Goal: Complete application form: Complete application form

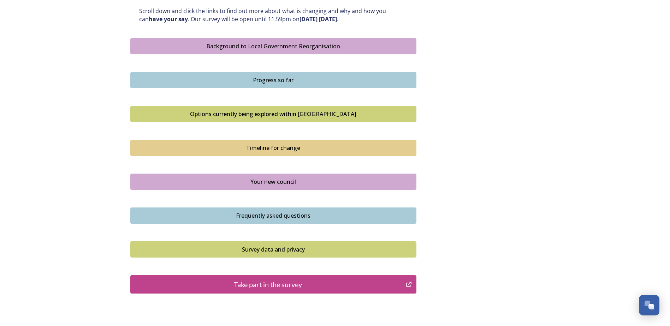
scroll to position [424, 0]
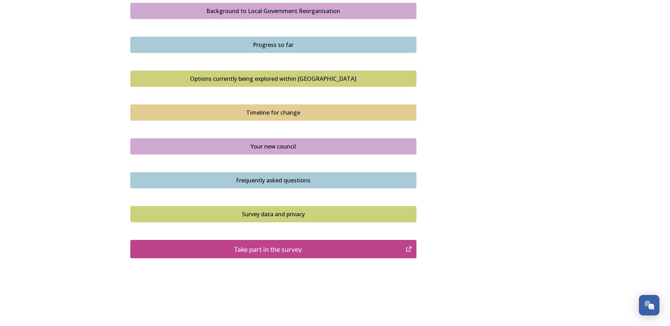
click at [284, 252] on div "Take part in the survey" at bounding box center [268, 249] width 268 height 11
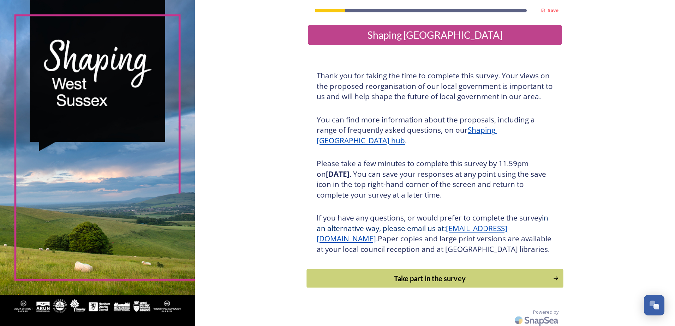
click at [392, 283] on button "Take part in the survey" at bounding box center [434, 278] width 257 height 19
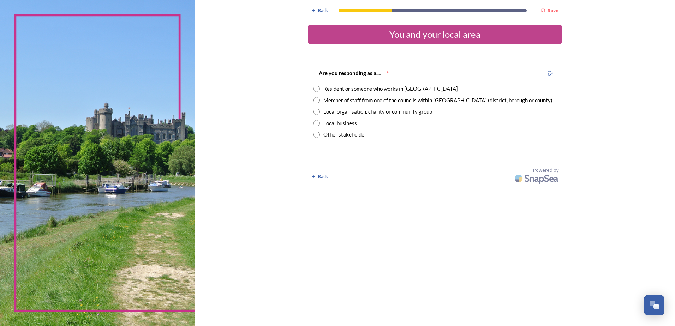
click at [406, 85] on div "Resident or someone who works in [GEOGRAPHIC_DATA]" at bounding box center [390, 89] width 134 height 8
radio input "true"
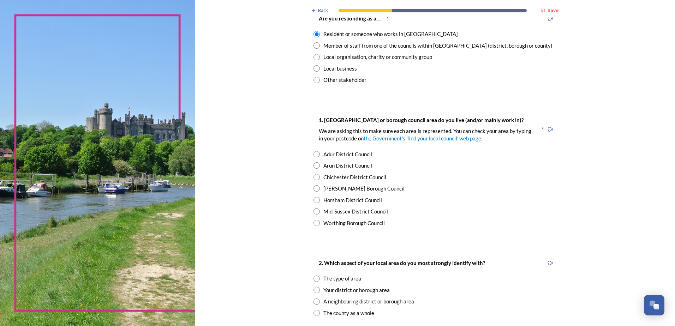
scroll to position [71, 0]
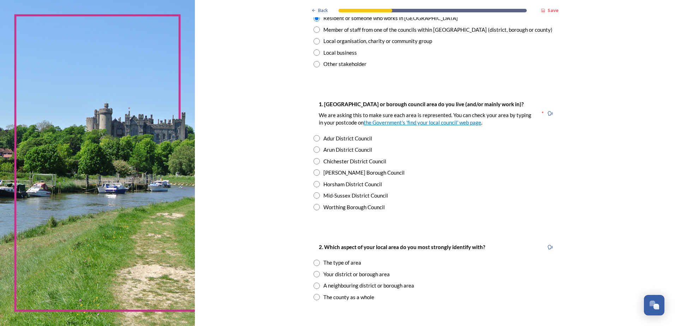
click at [347, 173] on div "[PERSON_NAME] Borough Council" at bounding box center [363, 173] width 81 height 8
radio input "true"
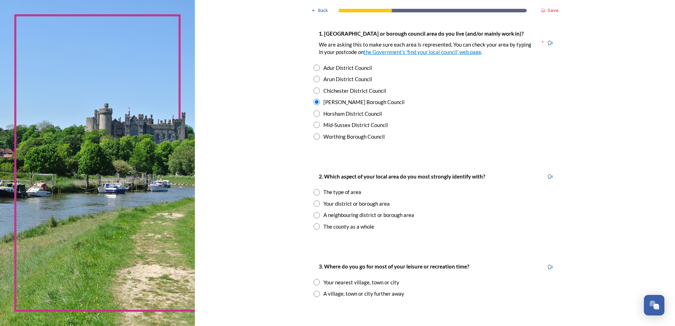
scroll to position [176, 0]
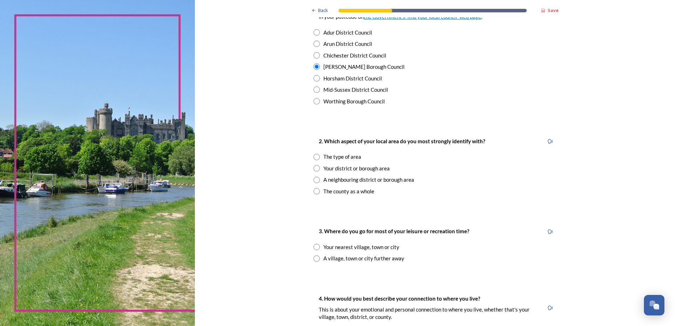
click at [349, 168] on div "Your district or borough area" at bounding box center [356, 168] width 66 height 8
radio input "true"
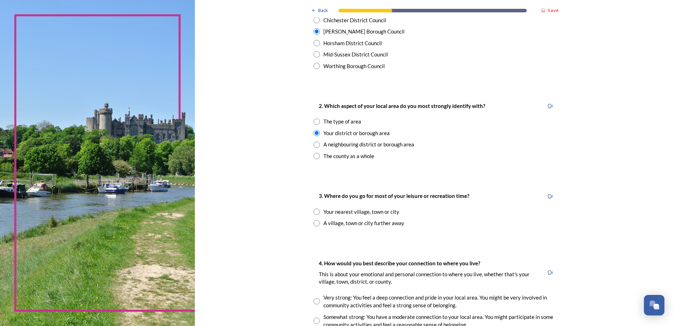
scroll to position [247, 0]
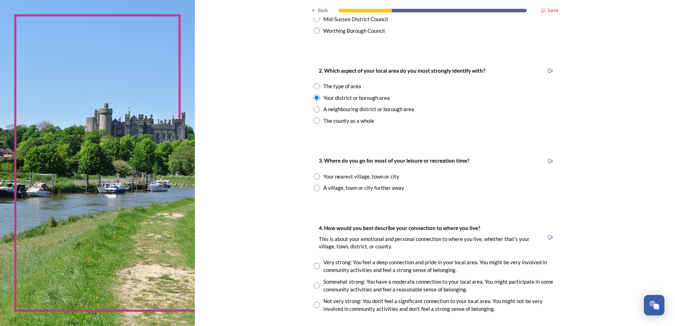
click at [353, 175] on div "Your nearest village, town or city" at bounding box center [361, 177] width 76 height 8
radio input "true"
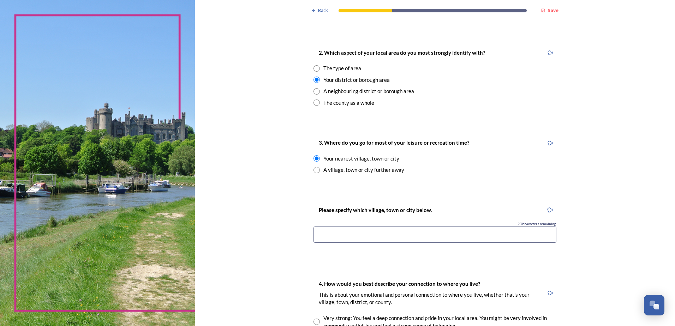
scroll to position [282, 0]
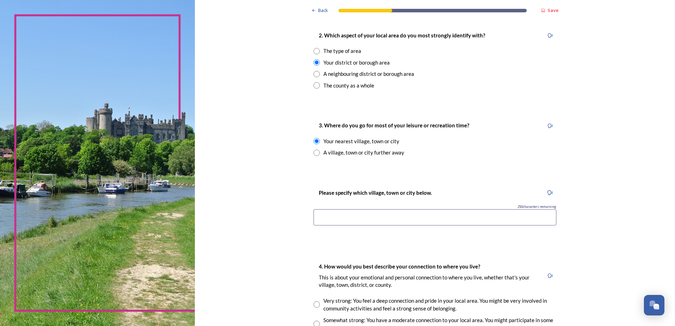
click at [366, 220] on input at bounding box center [434, 217] width 243 height 16
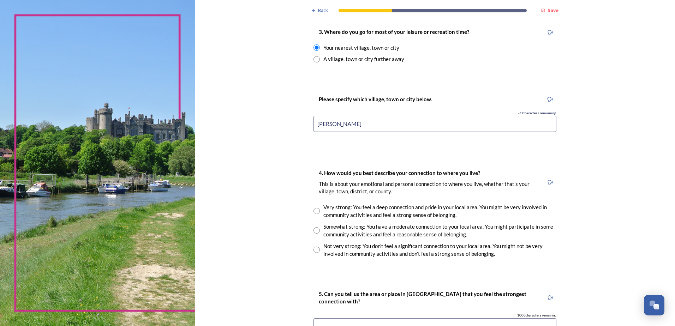
scroll to position [388, 0]
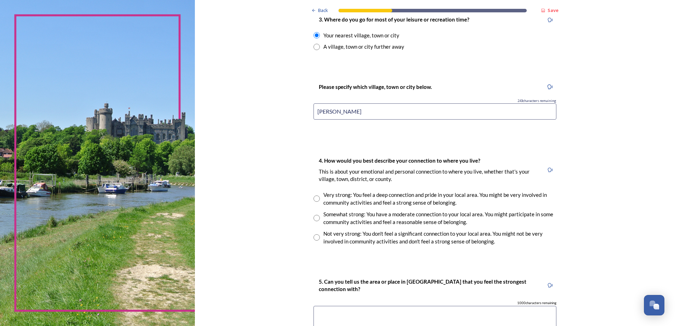
type input "[PERSON_NAME]"
click at [340, 239] on div "Not very strong: You don't feel a significant connection to your local area. Yo…" at bounding box center [439, 238] width 233 height 16
radio input "true"
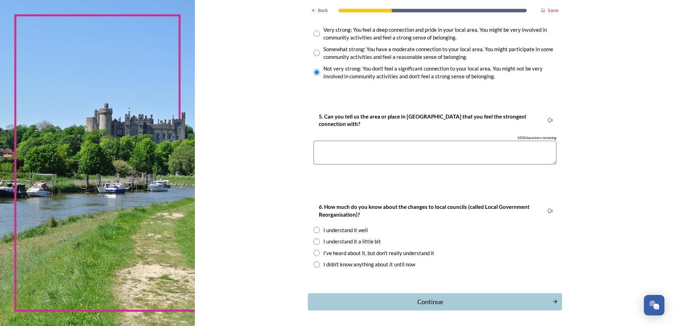
scroll to position [565, 0]
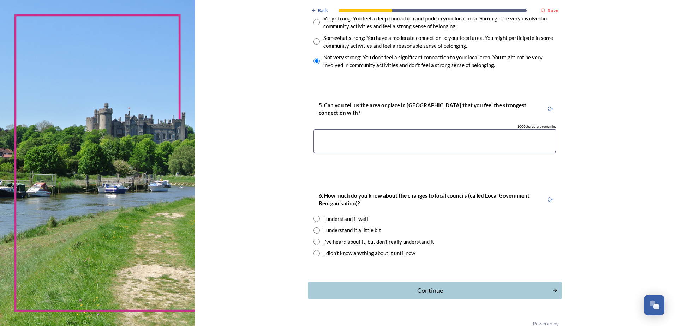
click at [336, 230] on div "I understand it a little bit" at bounding box center [352, 230] width 58 height 8
radio input "true"
click at [360, 290] on div "Continue" at bounding box center [430, 291] width 237 height 10
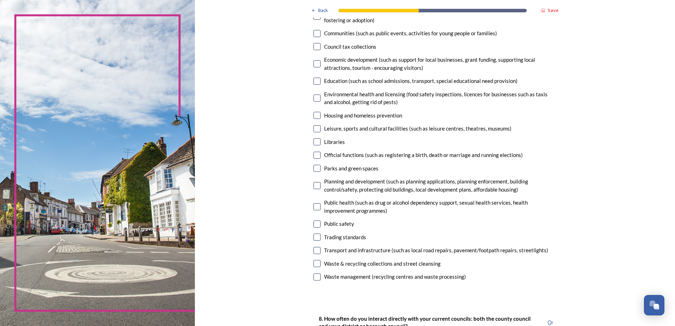
scroll to position [71, 0]
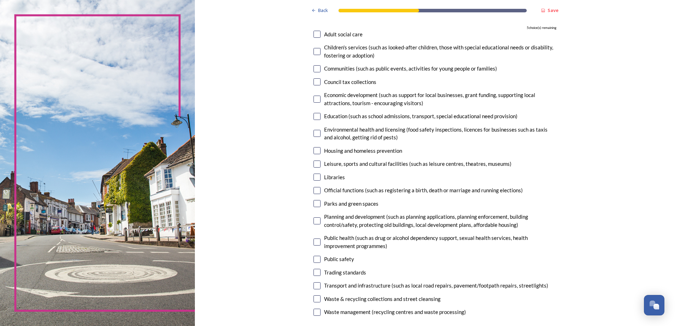
click at [344, 68] on div "Communities (such as public events, activities for young people or families)" at bounding box center [410, 69] width 173 height 8
checkbox input "true"
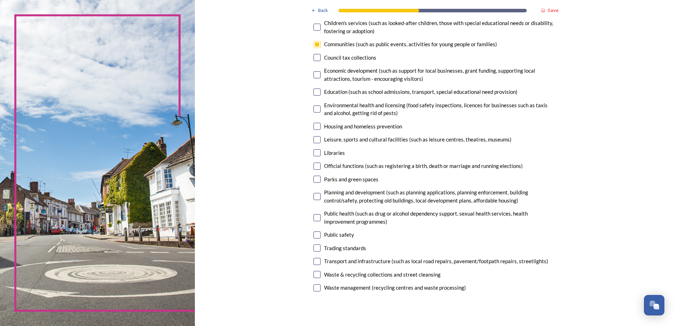
scroll to position [106, 0]
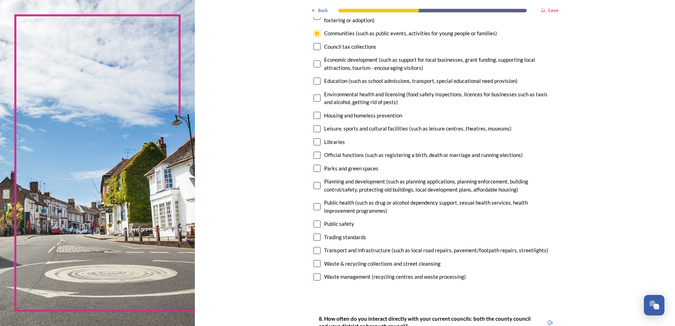
click at [354, 128] on div "Leisure, sports and cultural facilities (such as leisure centres, theatres, mus…" at bounding box center [417, 129] width 187 height 8
checkbox input "true"
click at [340, 170] on div "Parks and green spaces" at bounding box center [351, 168] width 54 height 8
checkbox input "true"
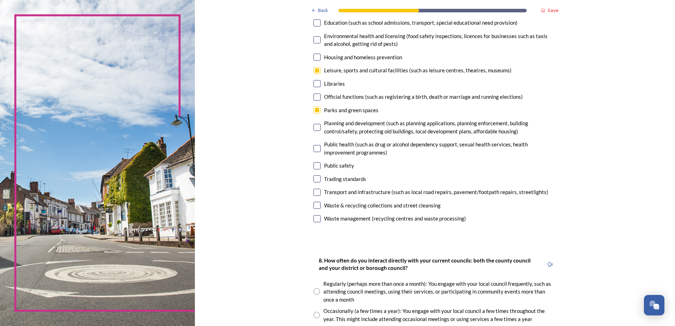
scroll to position [176, 0]
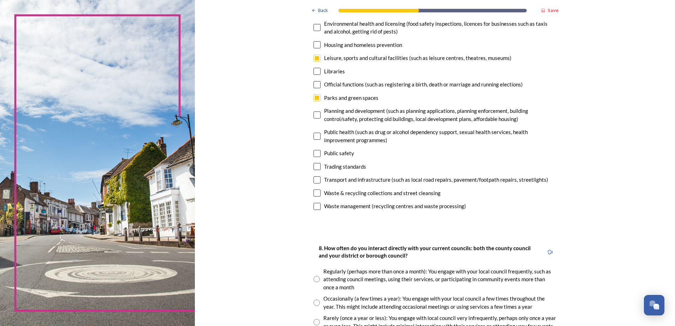
click at [335, 179] on div "Transport and infrastructure (such as local road repairs, pavement/footpath rep…" at bounding box center [436, 180] width 224 height 8
checkbox input "true"
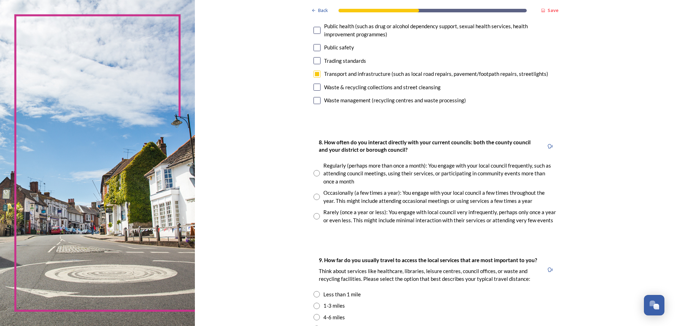
scroll to position [318, 0]
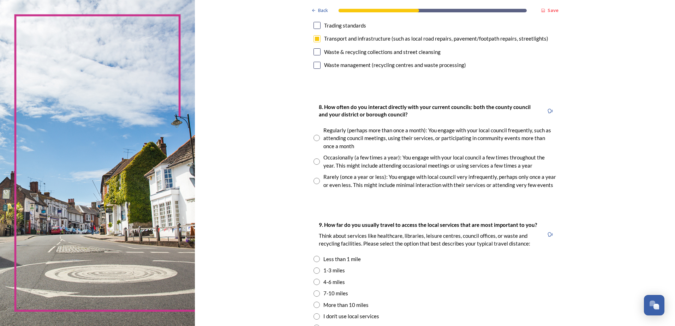
click at [341, 180] on div "Rarely (once a year or less): You engage with local council very infrequently, …" at bounding box center [439, 181] width 233 height 16
radio input "true"
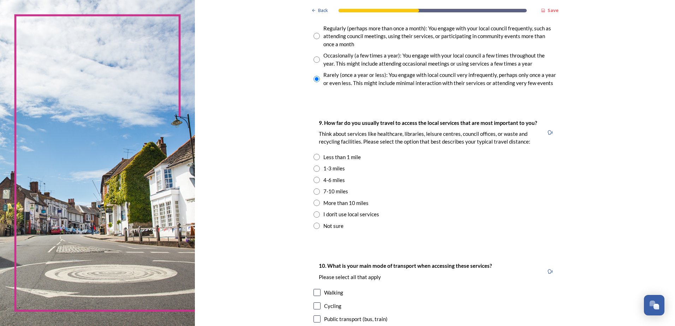
scroll to position [424, 0]
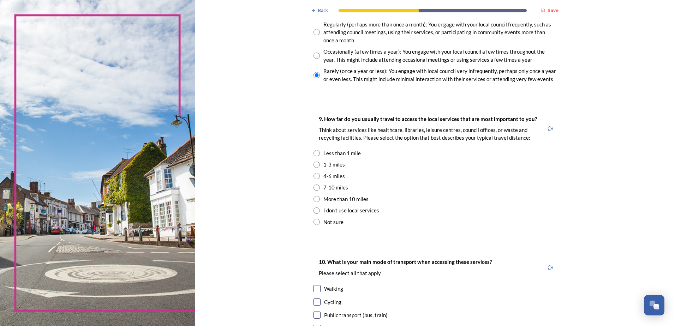
click at [336, 176] on div "4-6 miles" at bounding box center [334, 176] width 22 height 8
radio input "true"
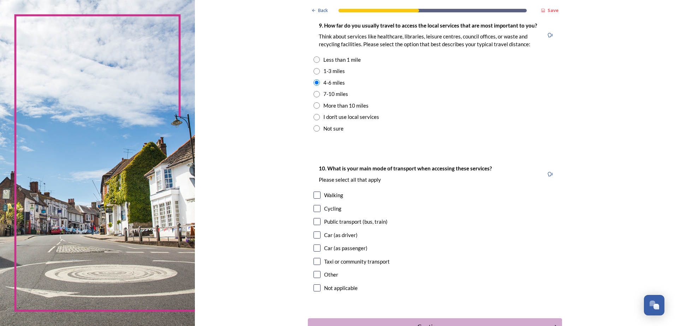
scroll to position [529, 0]
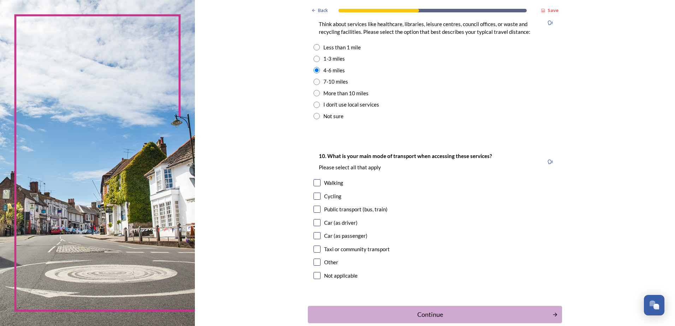
click at [333, 226] on div "Car (as driver)" at bounding box center [341, 223] width 34 height 8
checkbox input "true"
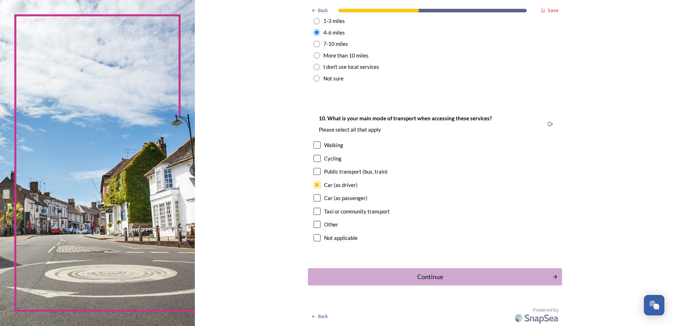
scroll to position [568, 0]
click at [330, 147] on div "Walking" at bounding box center [333, 145] width 19 height 8
checkbox input "true"
click at [357, 269] on button "Continue" at bounding box center [434, 276] width 257 height 17
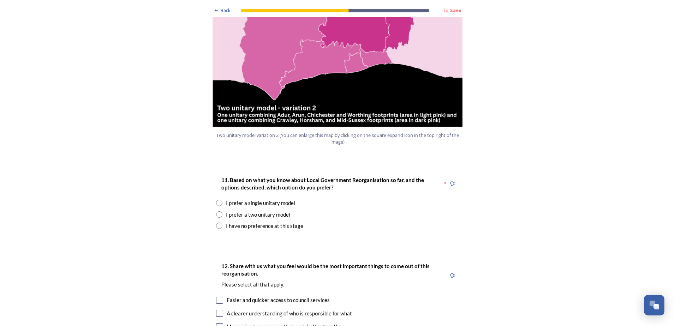
scroll to position [847, 0]
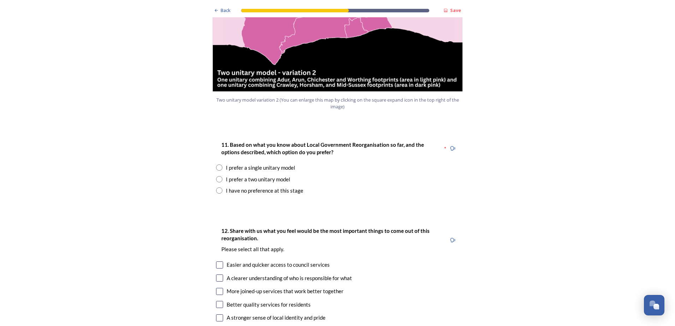
click at [274, 175] on div "I prefer a two unitary model" at bounding box center [258, 179] width 64 height 8
radio input "true"
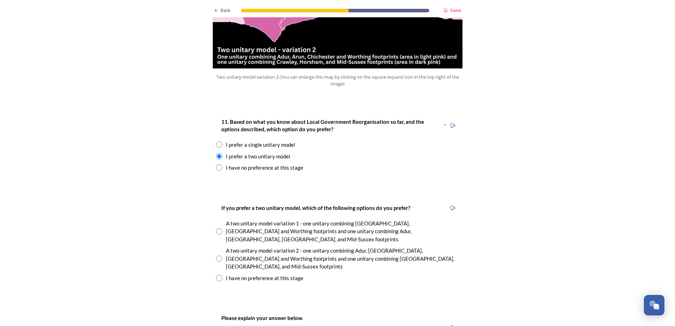
scroll to position [882, 0]
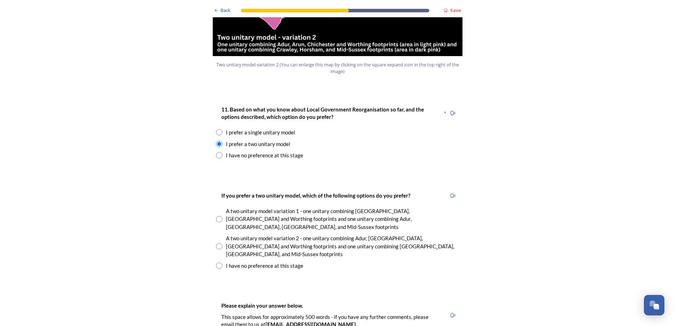
click at [251, 234] on div "A two unitary model variation 2 - one unitary combining Adur, [GEOGRAPHIC_DATA]…" at bounding box center [342, 246] width 233 height 24
radio input "true"
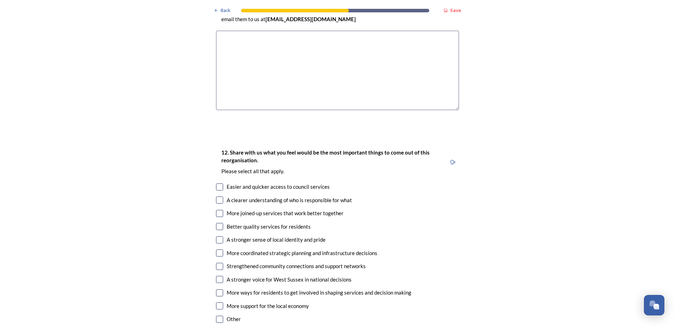
scroll to position [1200, 0]
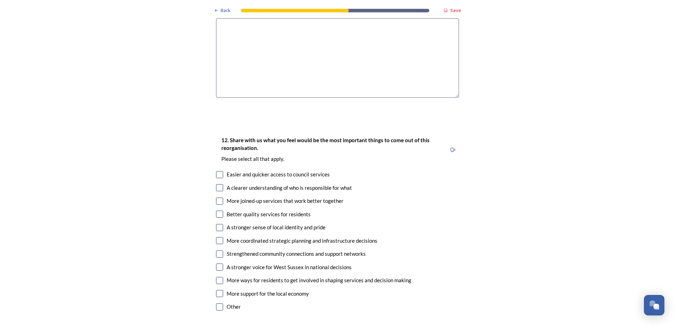
click at [257, 197] on div "More joined-up services that work better together" at bounding box center [285, 201] width 117 height 8
checkbox input "true"
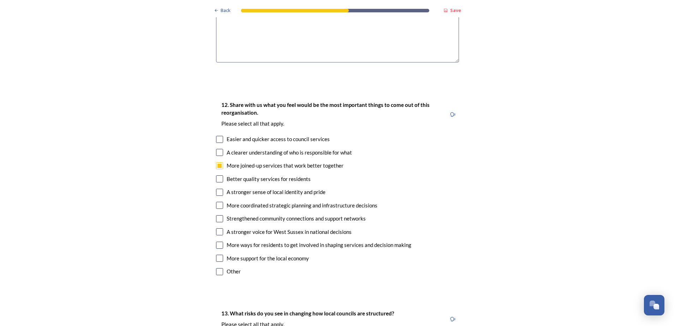
click at [251, 202] on div "More coordinated strategic planning and infrastructure decisions" at bounding box center [302, 206] width 151 height 8
click at [254, 164] on div "12. Share with us what you feel would be the most important things to come out …" at bounding box center [337, 189] width 254 height 191
click at [249, 202] on div "More coordinated strategic planning and infrastructure decisions" at bounding box center [302, 206] width 151 height 8
checkbox input "false"
click at [230, 228] on div "A stronger voice for West Sussex in national decisions" at bounding box center [289, 232] width 125 height 8
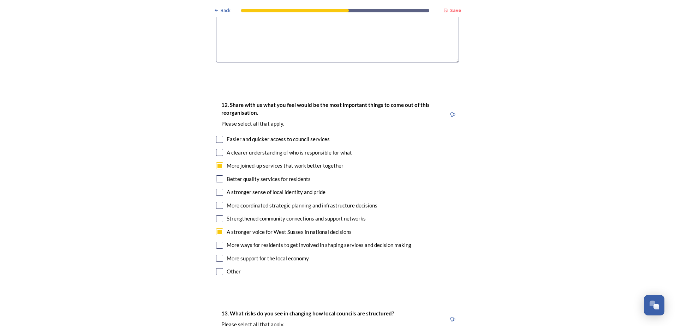
checkbox input "true"
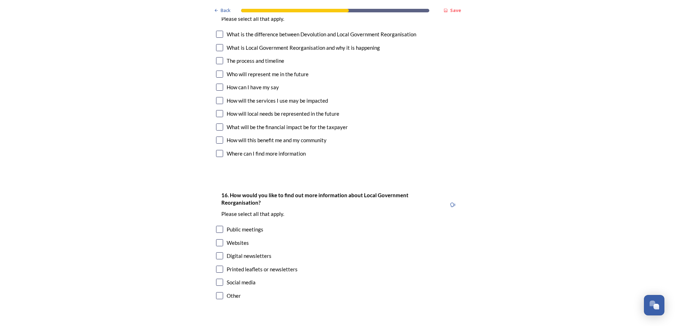
scroll to position [2082, 0]
click at [450, 10] on strong "Save" at bounding box center [455, 10] width 11 height 6
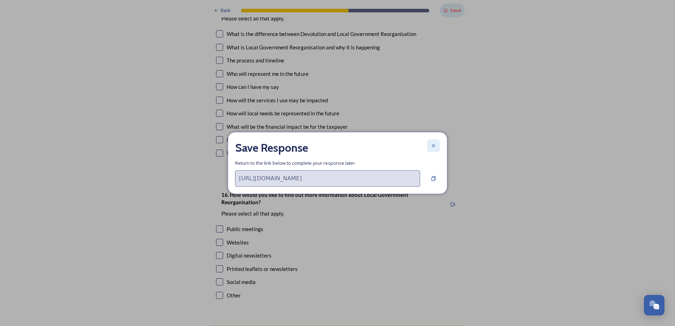
click at [432, 148] on icon at bounding box center [434, 146] width 6 height 6
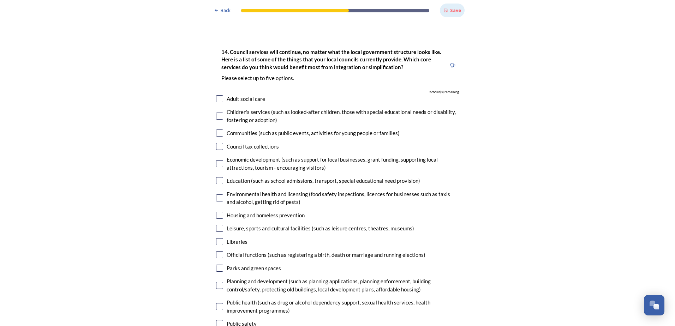
scroll to position [1659, 0]
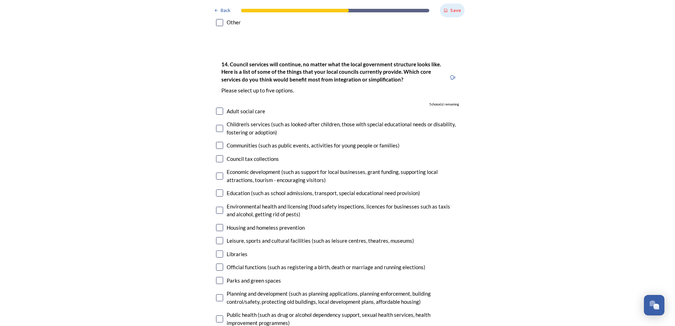
click at [216, 173] on input "checkbox" at bounding box center [219, 176] width 7 height 7
checkbox input "true"
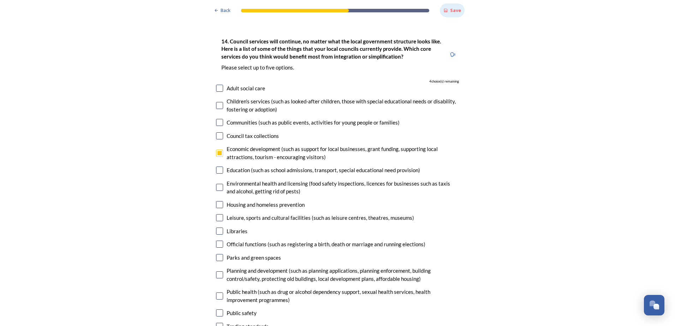
scroll to position [1694, 0]
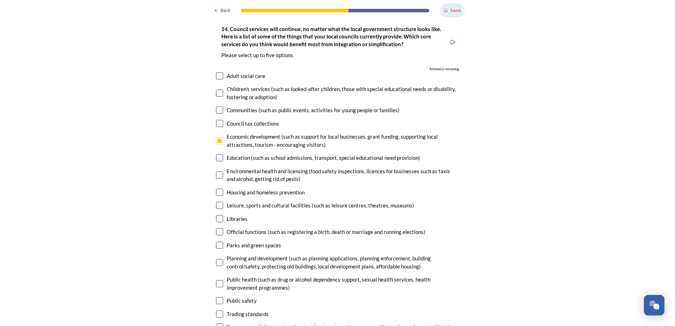
click at [216, 202] on input "checkbox" at bounding box center [219, 205] width 7 height 7
checkbox input "true"
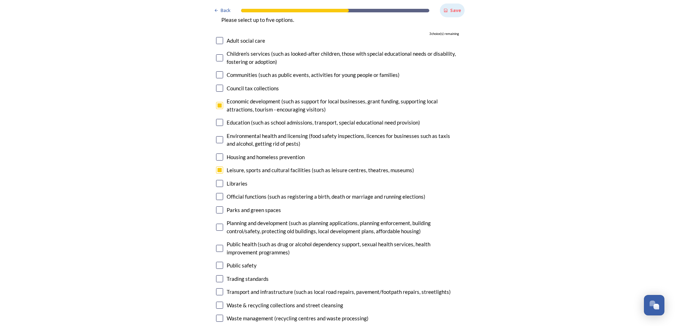
click at [216, 206] on input "checkbox" at bounding box center [219, 209] width 7 height 7
checkbox input "true"
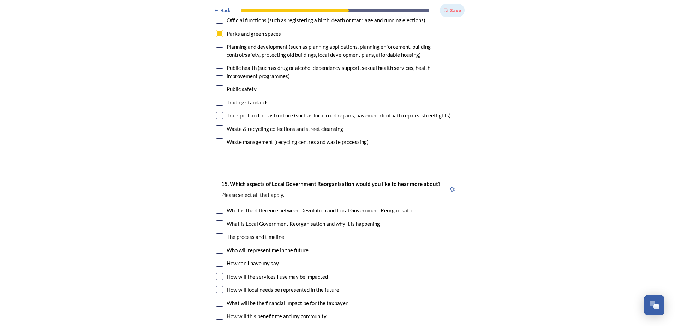
scroll to position [1941, 0]
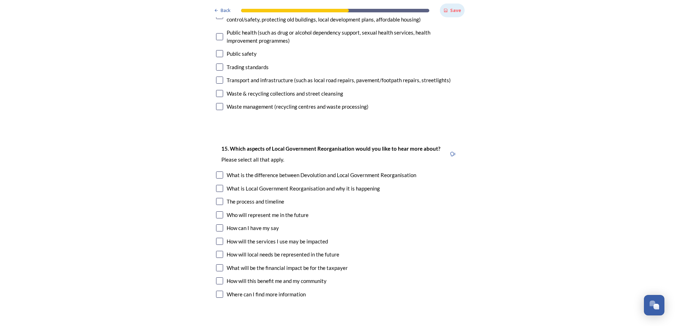
click at [218, 198] on input "checkbox" at bounding box center [219, 201] width 7 height 7
checkbox input "true"
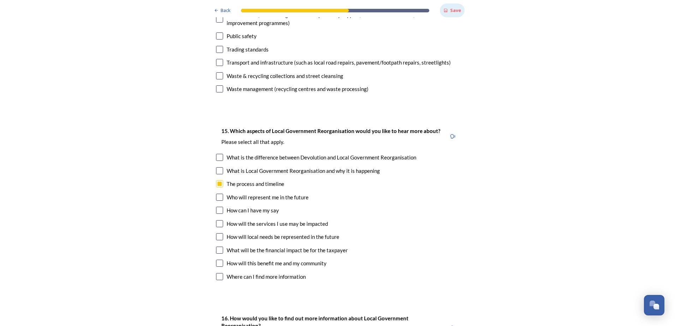
scroll to position [1977, 0]
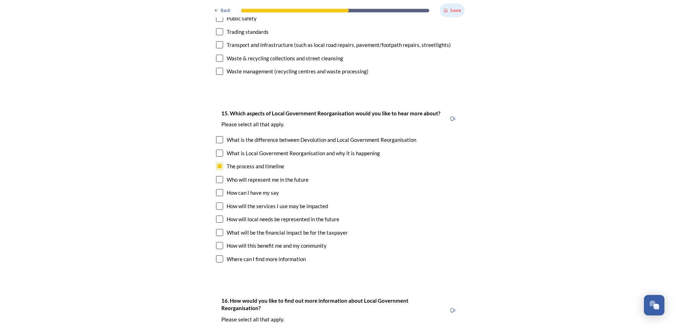
click at [220, 216] on input "checkbox" at bounding box center [219, 219] width 7 height 7
checkbox input "true"
click at [216, 242] on input "checkbox" at bounding box center [219, 245] width 7 height 7
checkbox input "true"
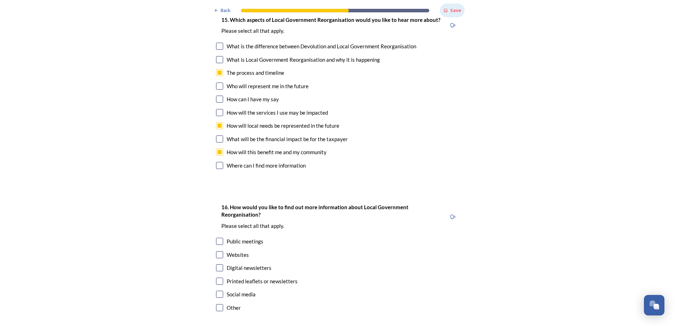
scroll to position [2082, 0]
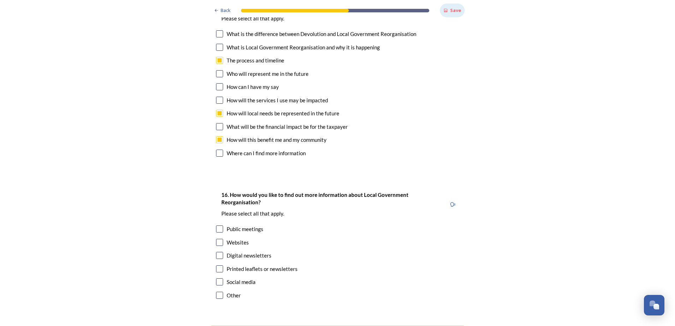
click at [223, 265] on div "Printed leaflets or newsletters" at bounding box center [337, 269] width 243 height 8
checkbox input "true"
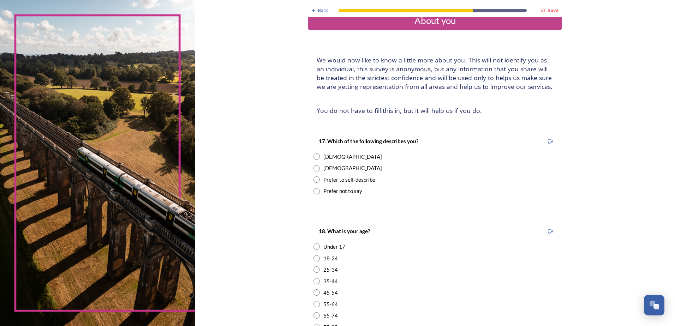
scroll to position [35, 0]
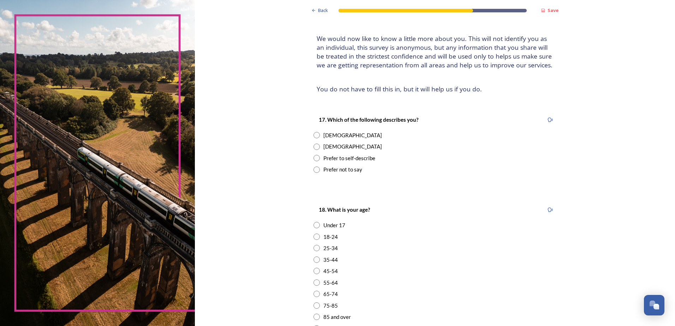
click at [333, 133] on div "[DEMOGRAPHIC_DATA]" at bounding box center [352, 135] width 59 height 8
radio input "true"
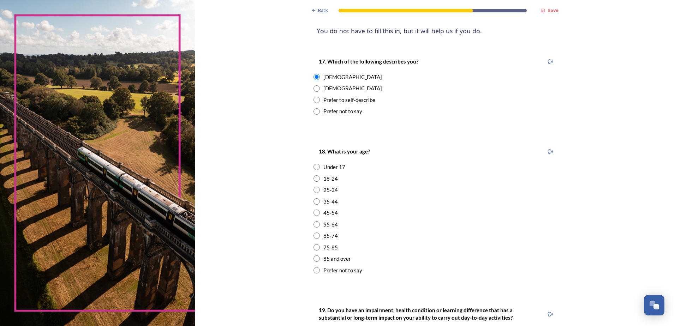
scroll to position [106, 0]
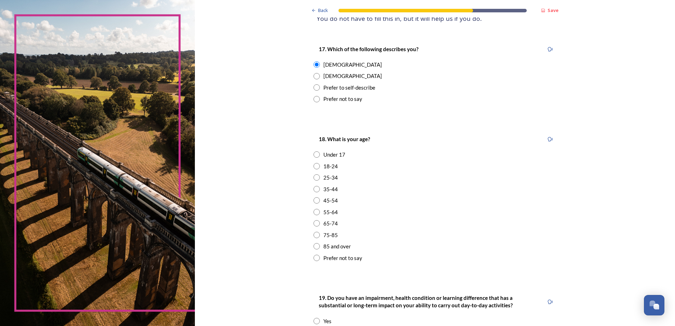
click at [326, 181] on div "25-34" at bounding box center [330, 178] width 14 height 8
radio input "true"
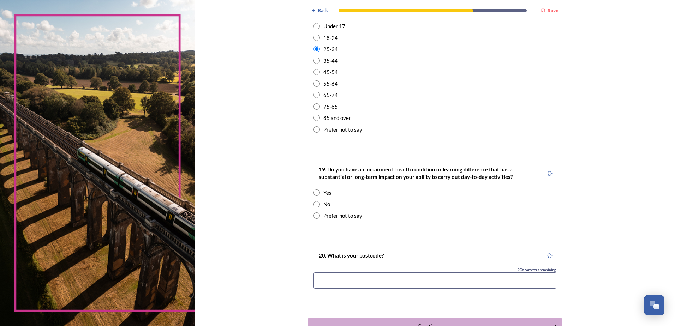
scroll to position [247, 0]
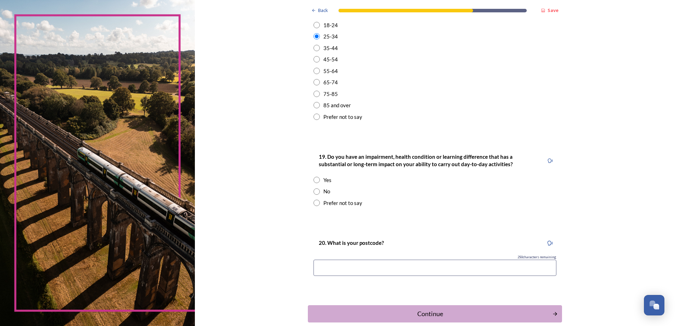
click at [323, 188] on div "No" at bounding box center [326, 191] width 7 height 8
radio input "true"
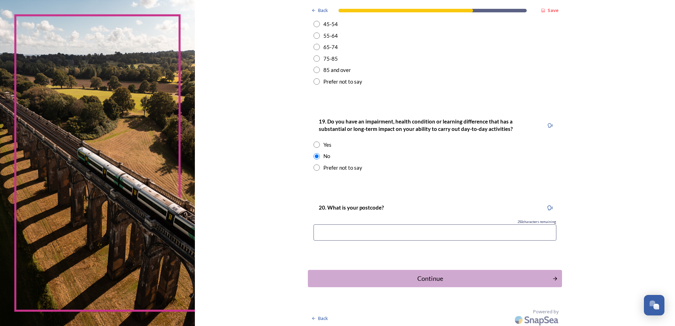
click at [350, 236] on input at bounding box center [434, 232] width 243 height 16
type input "RH10 1AE"
click at [408, 277] on div "Continue" at bounding box center [430, 279] width 239 height 10
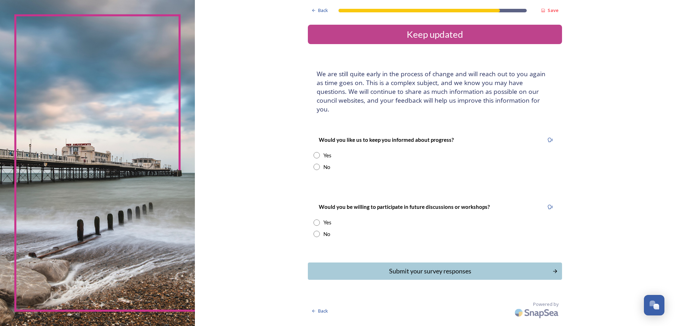
click at [324, 163] on div "No" at bounding box center [326, 167] width 7 height 8
radio input "true"
click at [323, 230] on div "No" at bounding box center [434, 234] width 243 height 8
radio input "true"
click at [360, 263] on button "Submit your survey responses" at bounding box center [434, 271] width 257 height 17
